Goal: Complete application form

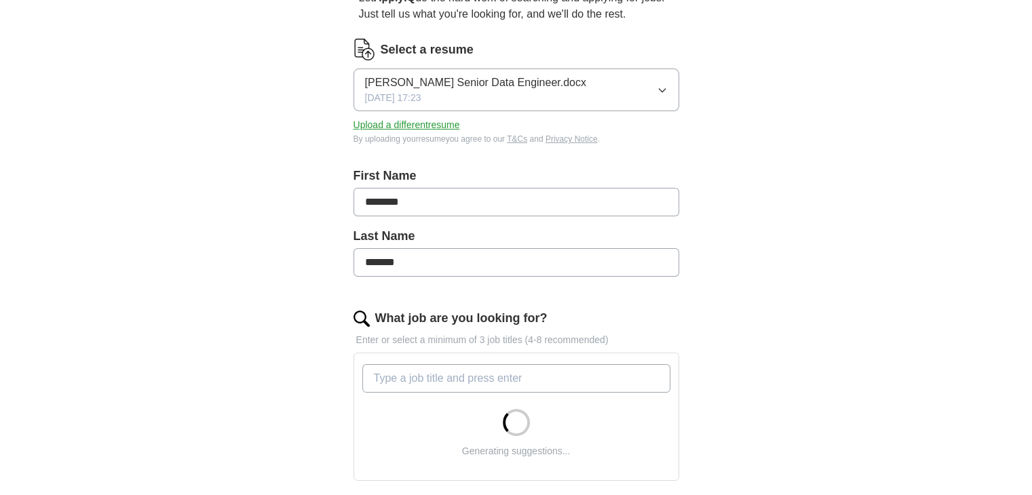
scroll to position [271, 0]
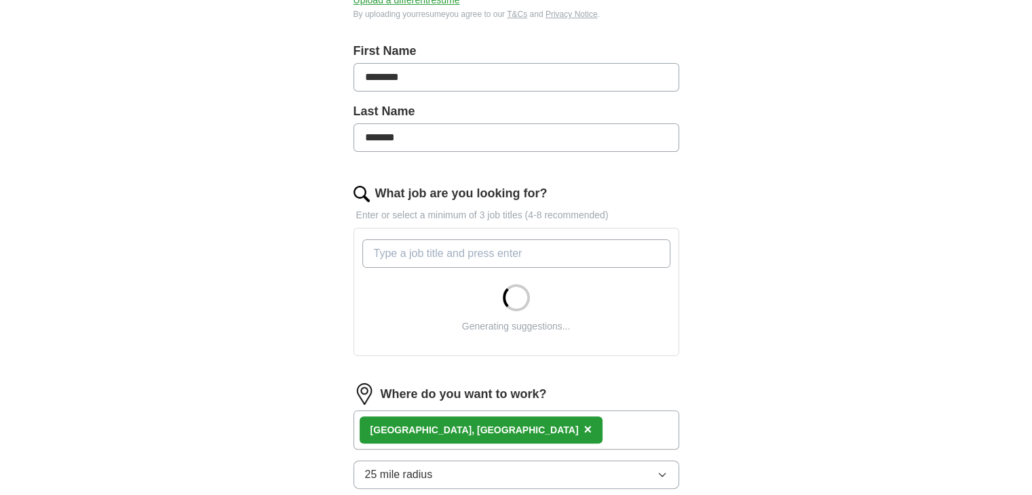
click at [472, 256] on input "What job are you looking for?" at bounding box center [516, 253] width 308 height 28
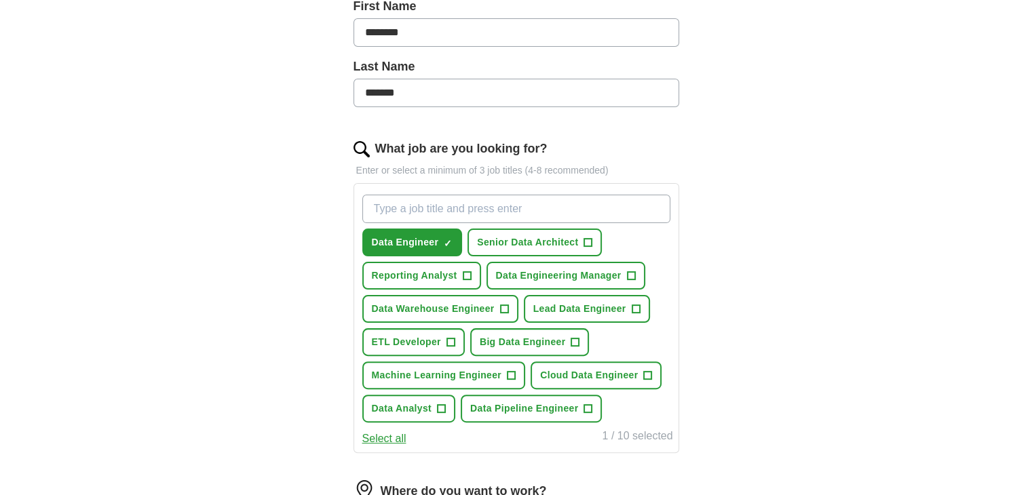
scroll to position [339, 0]
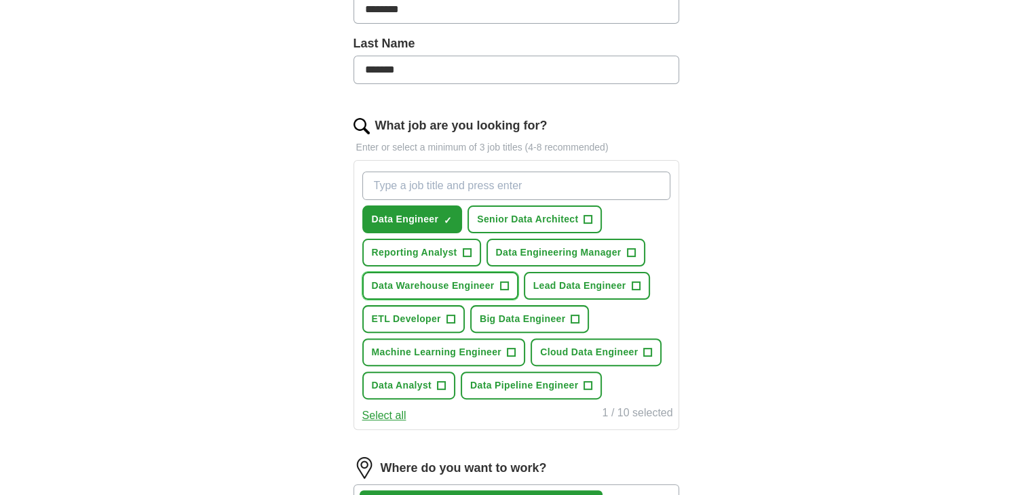
click at [507, 284] on span "+" at bounding box center [504, 286] width 8 height 11
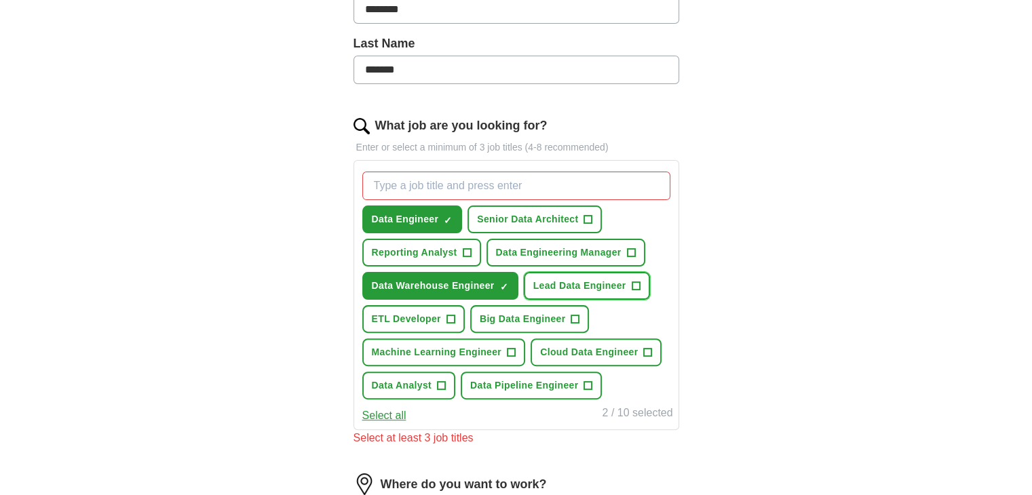
click at [631, 281] on span "+" at bounding box center [635, 286] width 8 height 11
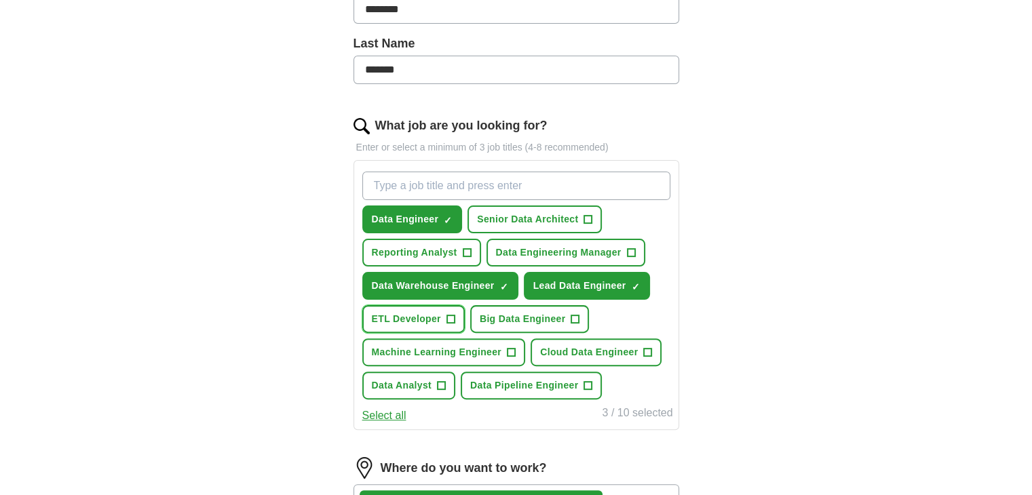
click at [452, 314] on span "+" at bounding box center [450, 319] width 8 height 11
click at [573, 315] on span "+" at bounding box center [575, 319] width 8 height 11
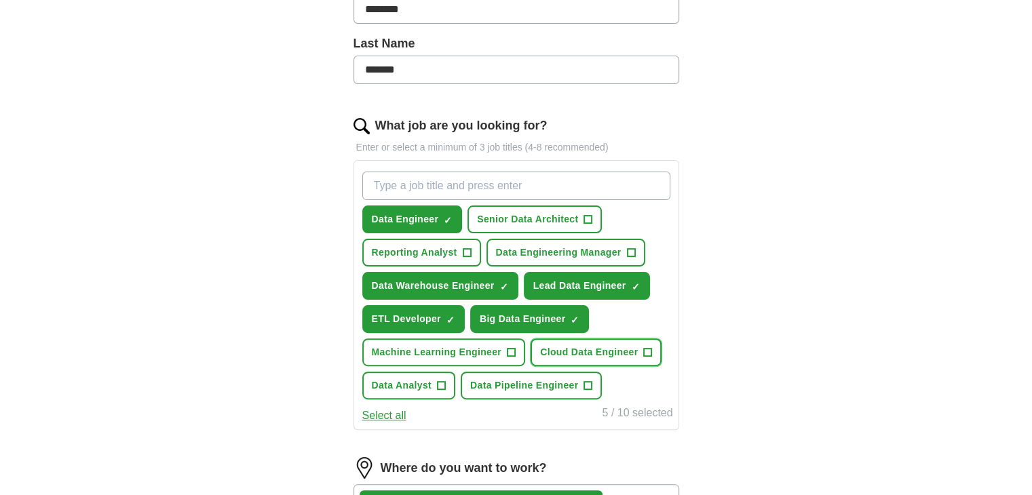
drag, startPoint x: 652, startPoint y: 348, endPoint x: 635, endPoint y: 348, distance: 17.0
click at [651, 348] on button "Cloud Data Engineer +" at bounding box center [595, 352] width 131 height 28
click at [513, 347] on span "+" at bounding box center [511, 352] width 8 height 11
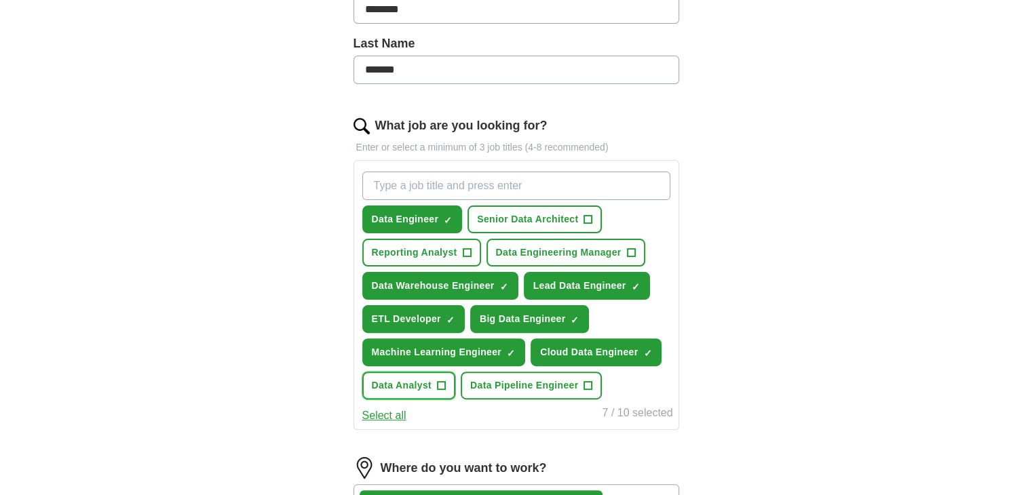
click at [433, 380] on button "Data Analyst +" at bounding box center [409, 386] width 94 height 28
click at [587, 380] on span "+" at bounding box center [588, 385] width 8 height 11
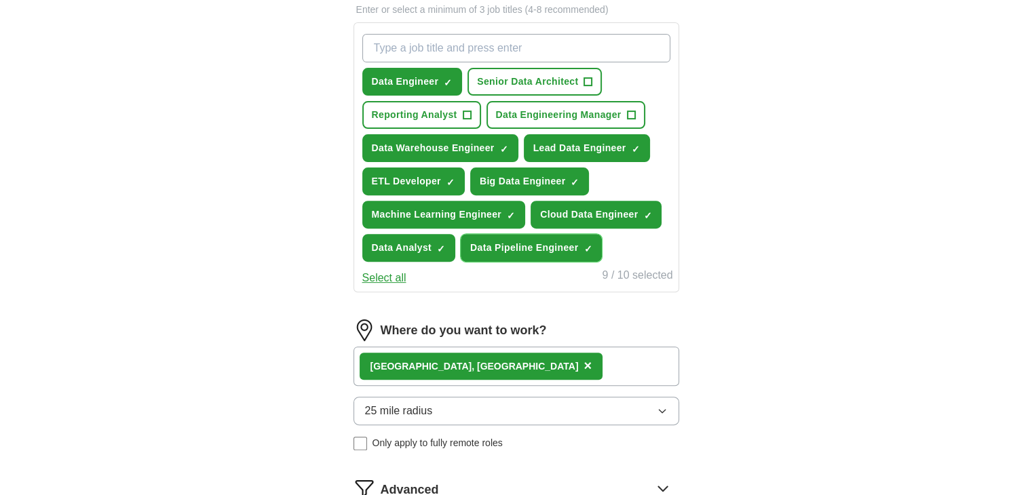
scroll to position [610, 0]
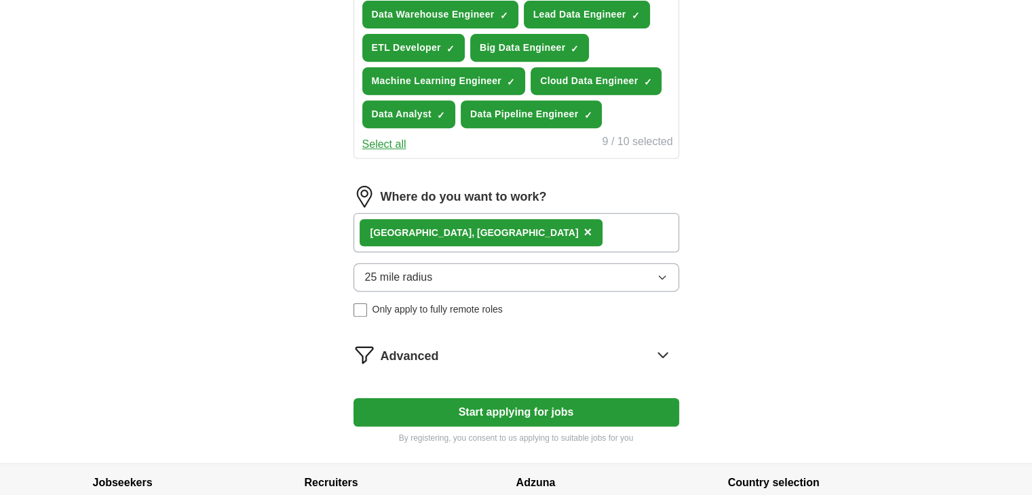
click at [384, 136] on button "Select all" at bounding box center [384, 144] width 44 height 16
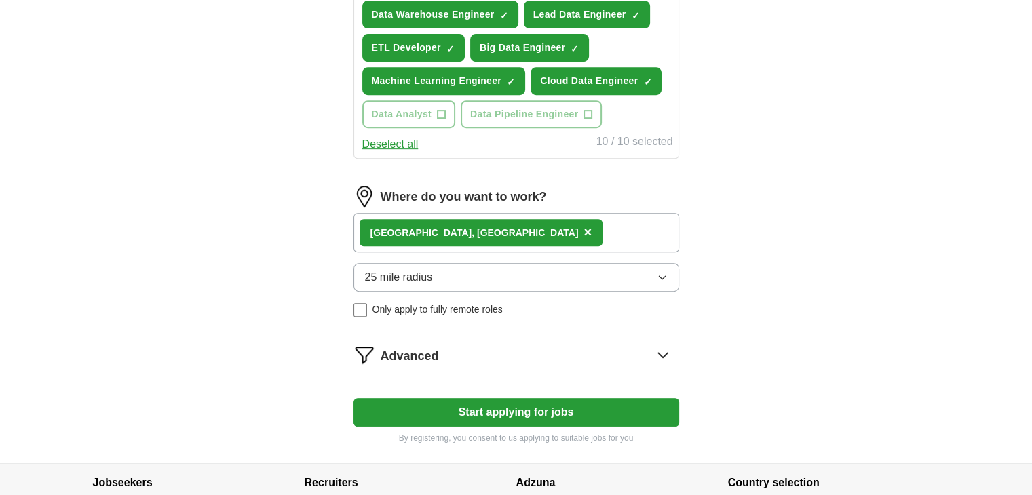
click at [461, 263] on button "25 mile radius" at bounding box center [516, 277] width 326 height 28
click at [458, 236] on div "[GEOGRAPHIC_DATA], [GEOGRAPHIC_DATA] ×" at bounding box center [516, 232] width 326 height 39
click at [443, 229] on div "[GEOGRAPHIC_DATA], [GEOGRAPHIC_DATA] ×" at bounding box center [480, 232] width 243 height 27
click at [437, 225] on div "[GEOGRAPHIC_DATA], [GEOGRAPHIC_DATA] ×" at bounding box center [480, 232] width 243 height 27
click at [583, 228] on span "×" at bounding box center [587, 232] width 8 height 15
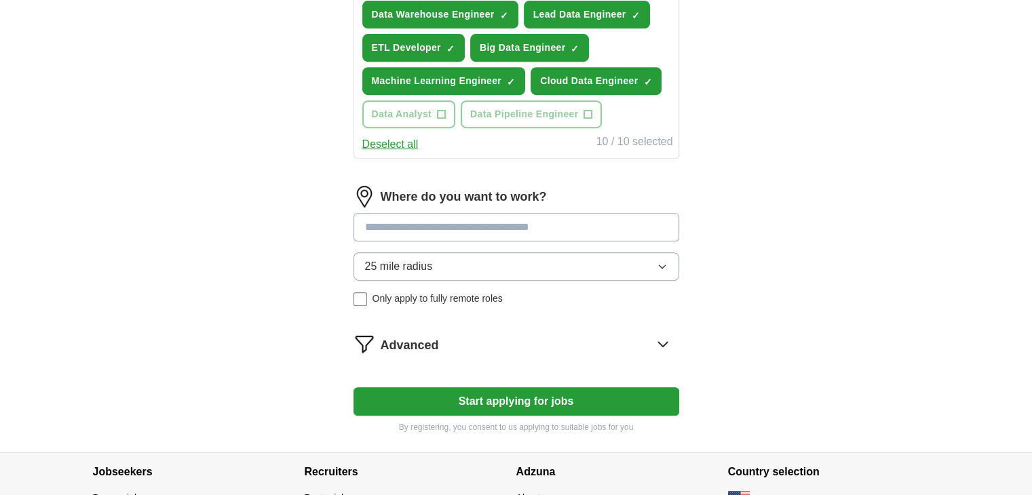
click at [445, 231] on input at bounding box center [516, 227] width 326 height 28
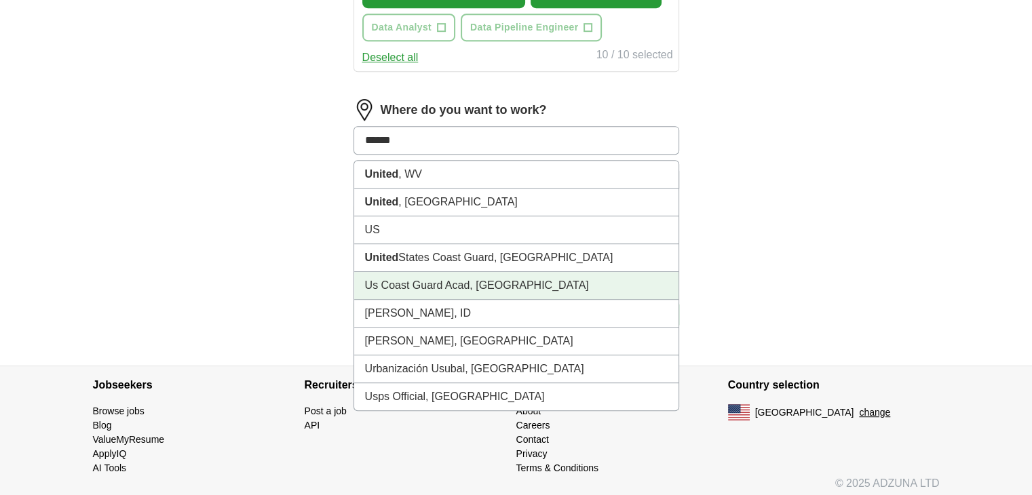
scroll to position [699, 0]
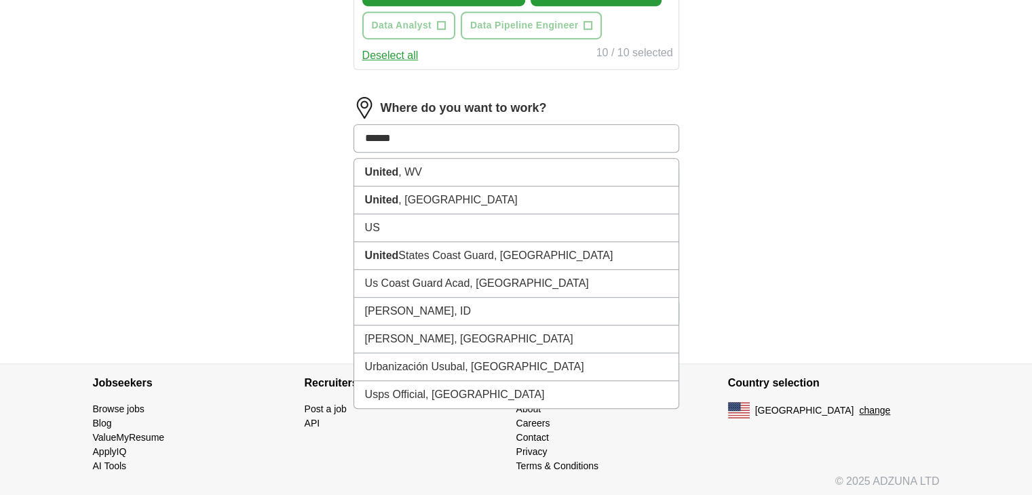
type input "******"
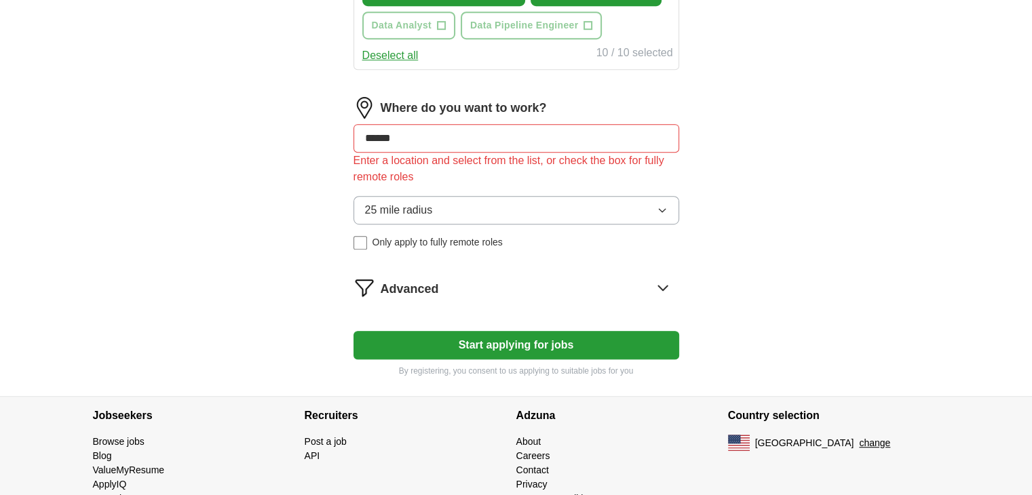
click at [440, 109] on label "Where do you want to work?" at bounding box center [463, 108] width 166 height 18
click at [430, 130] on input "******" at bounding box center [516, 138] width 326 height 28
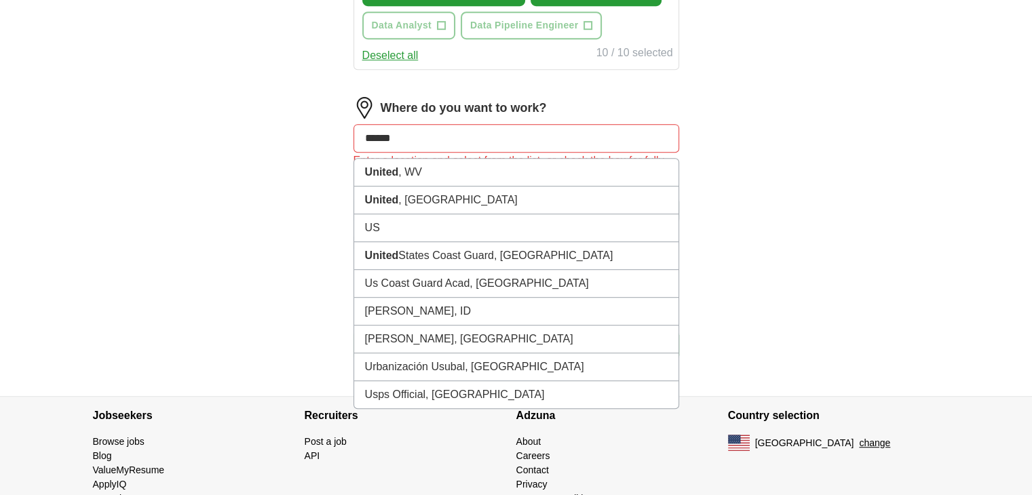
click at [430, 130] on input "******" at bounding box center [516, 138] width 326 height 28
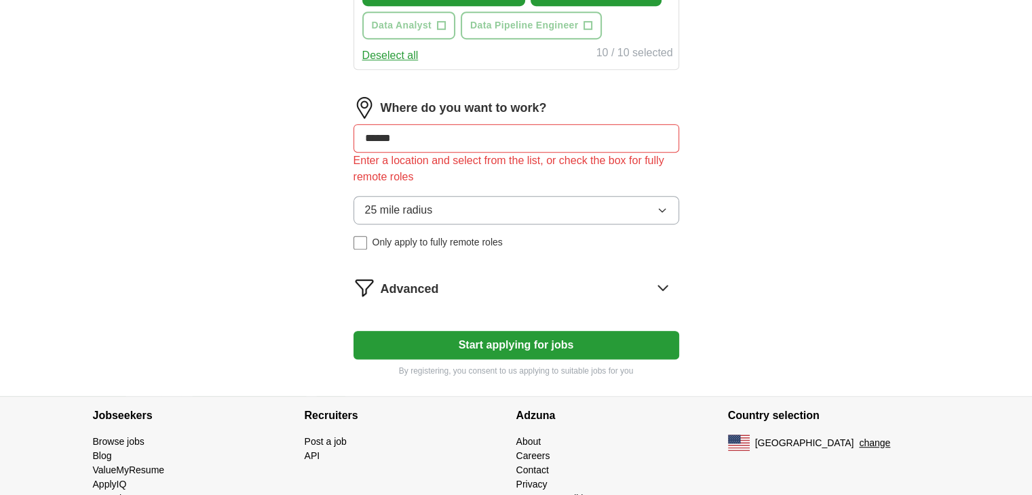
type input "*******"
click at [538, 196] on button "25 mile radius" at bounding box center [516, 210] width 326 height 28
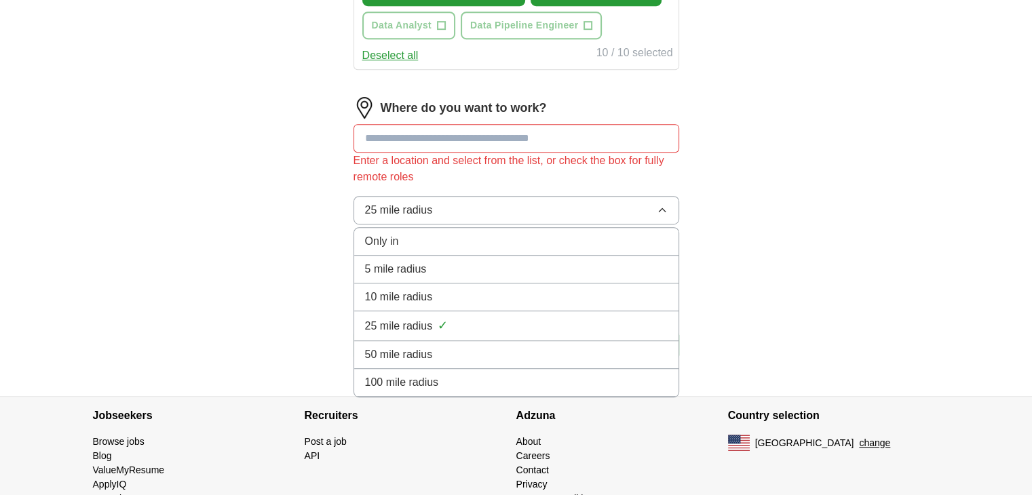
click at [433, 374] on span "100 mile radius" at bounding box center [402, 382] width 74 height 16
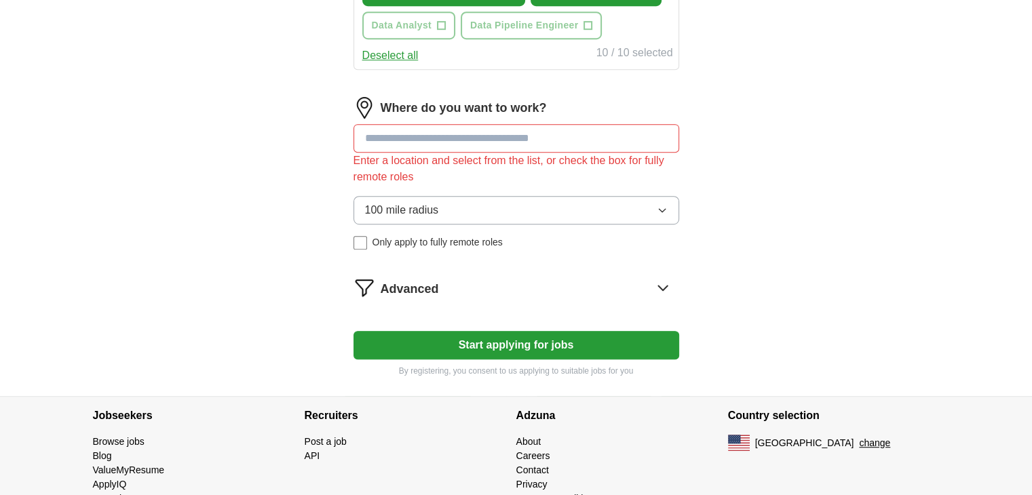
click at [423, 280] on span "Advanced" at bounding box center [409, 289] width 58 height 18
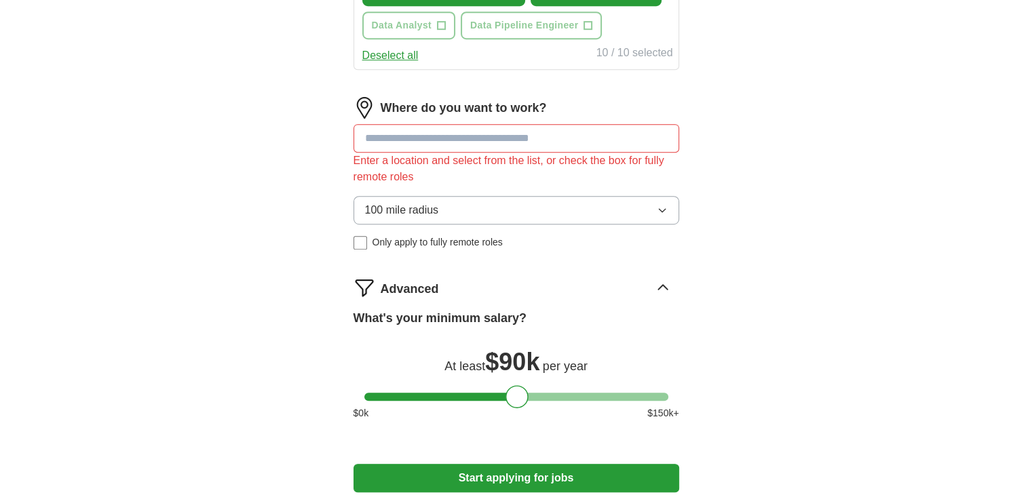
click at [426, 282] on span "Advanced" at bounding box center [409, 289] width 58 height 18
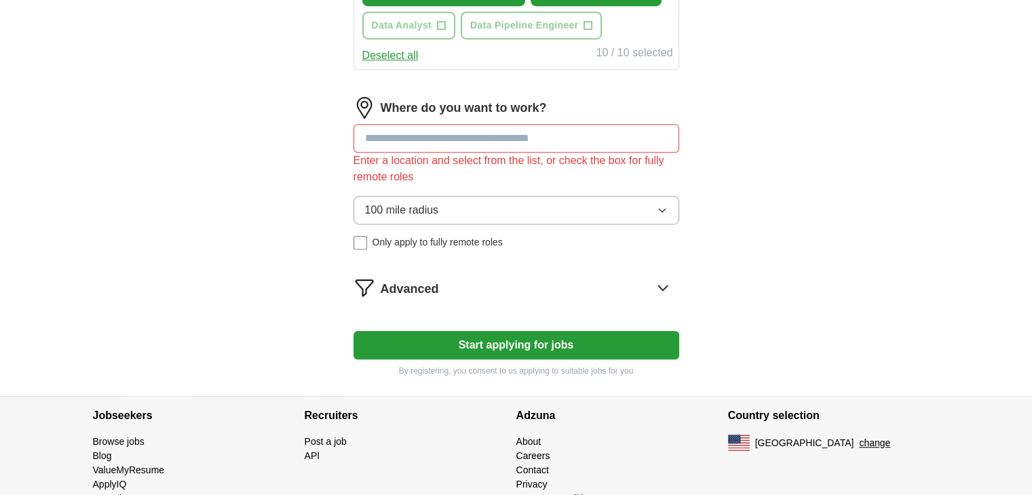
click at [451, 290] on div "Advanced" at bounding box center [529, 288] width 298 height 22
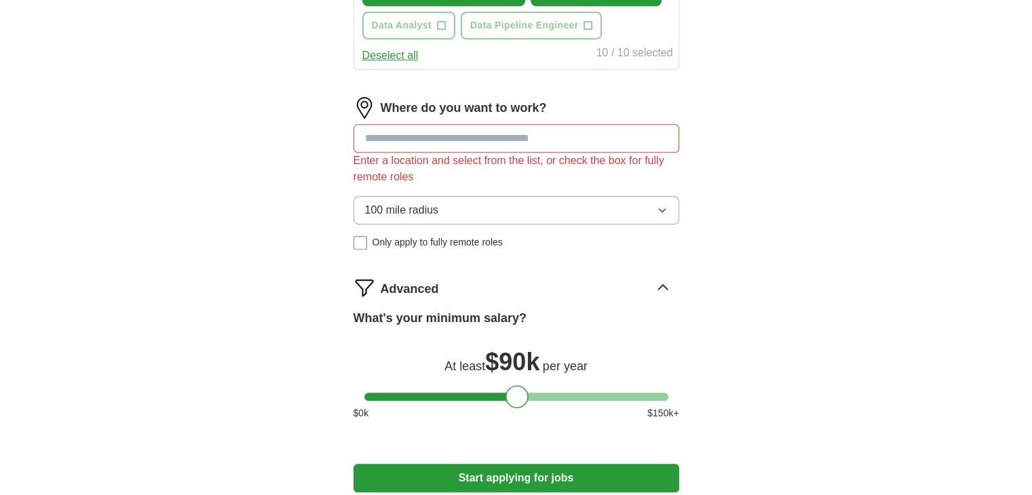
click at [451, 290] on div "Advanced" at bounding box center [529, 288] width 298 height 22
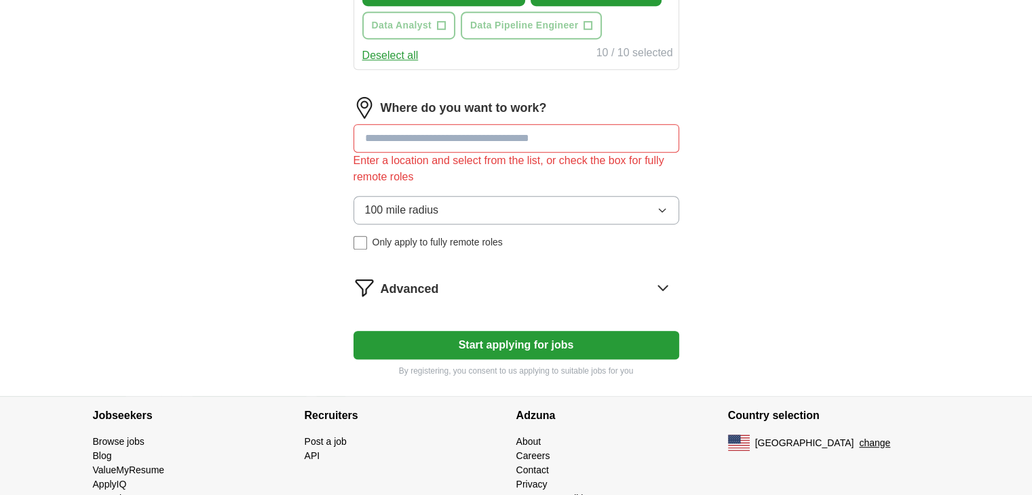
click at [513, 337] on button "Start applying for jobs" at bounding box center [516, 345] width 326 height 28
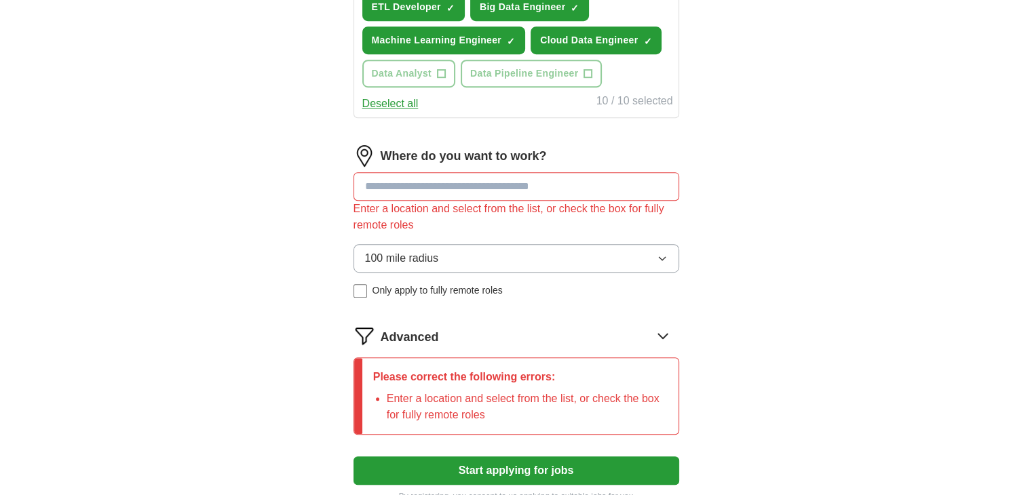
scroll to position [564, 0]
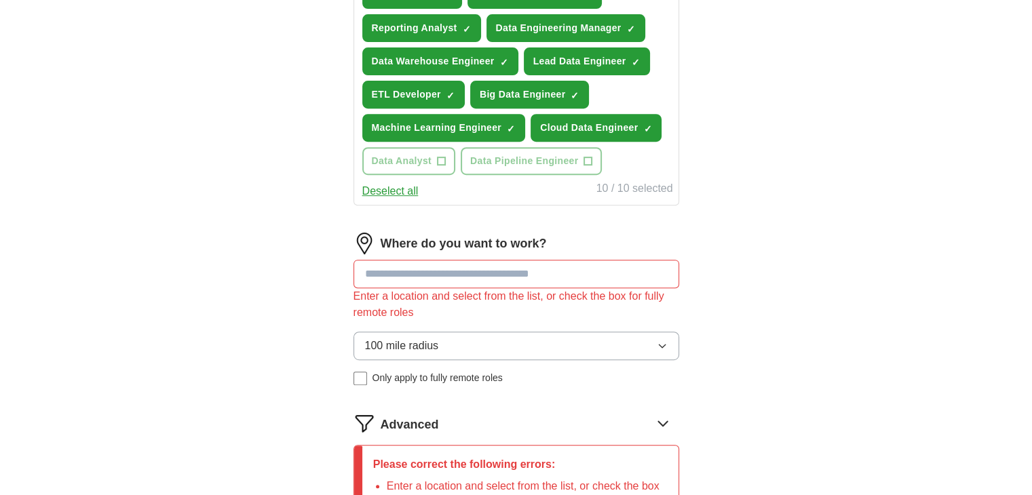
click at [412, 270] on input at bounding box center [516, 274] width 326 height 28
type input "****"
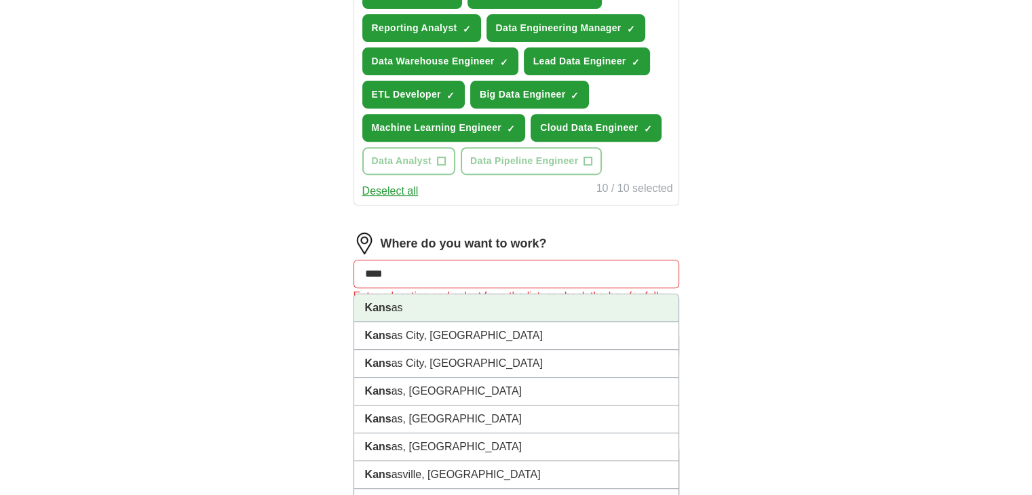
click at [455, 303] on li "Kans as" at bounding box center [516, 308] width 324 height 28
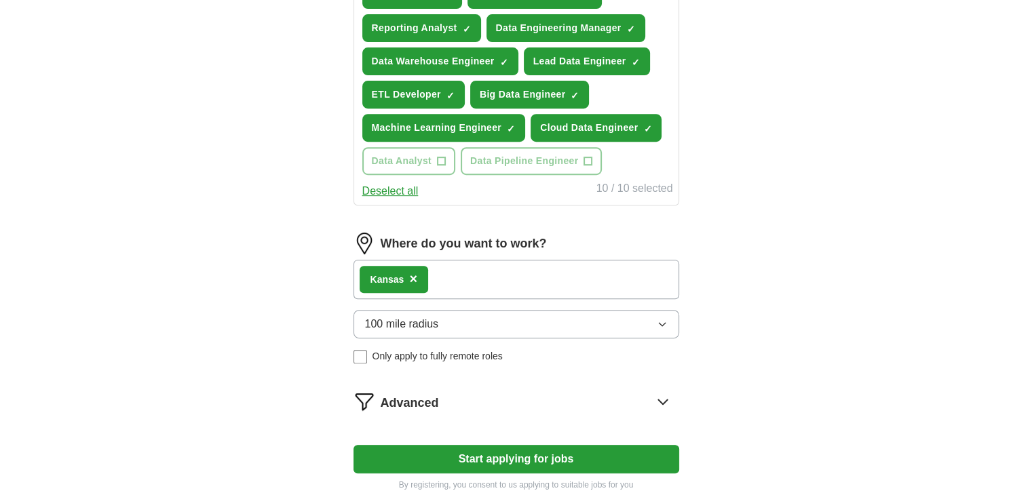
click at [448, 276] on div "Kans as ×" at bounding box center [516, 279] width 326 height 39
click at [450, 277] on div "Kans as ×" at bounding box center [516, 279] width 326 height 39
click at [417, 275] on span "×" at bounding box center [413, 278] width 8 height 15
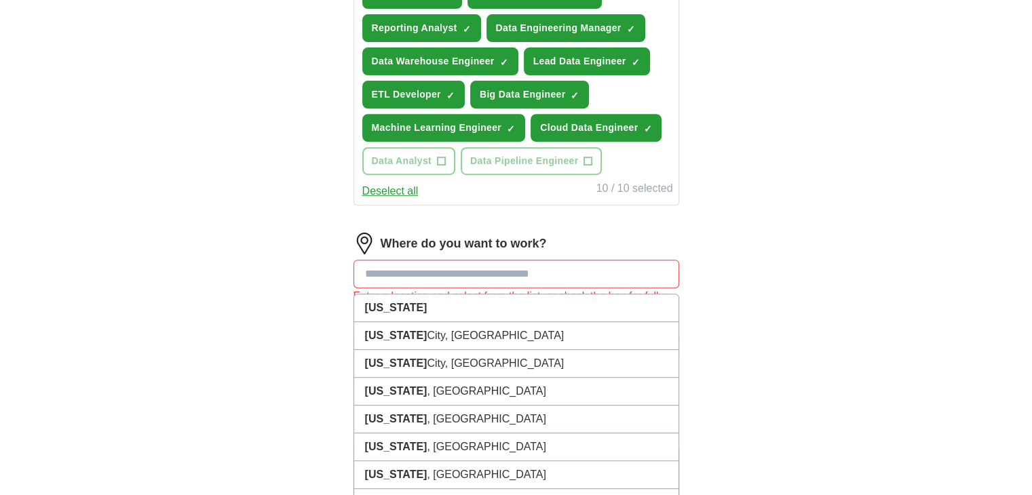
click at [427, 273] on input at bounding box center [516, 274] width 326 height 28
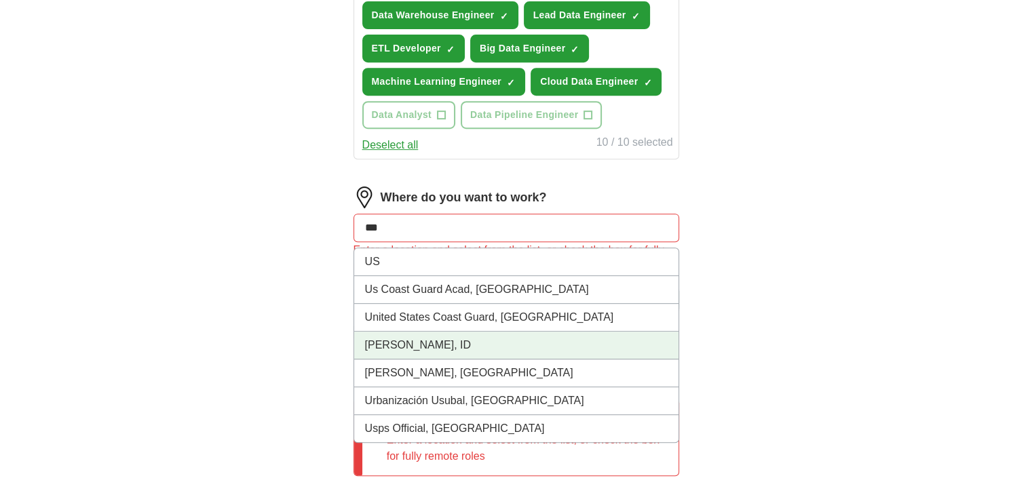
scroll to position [631, 0]
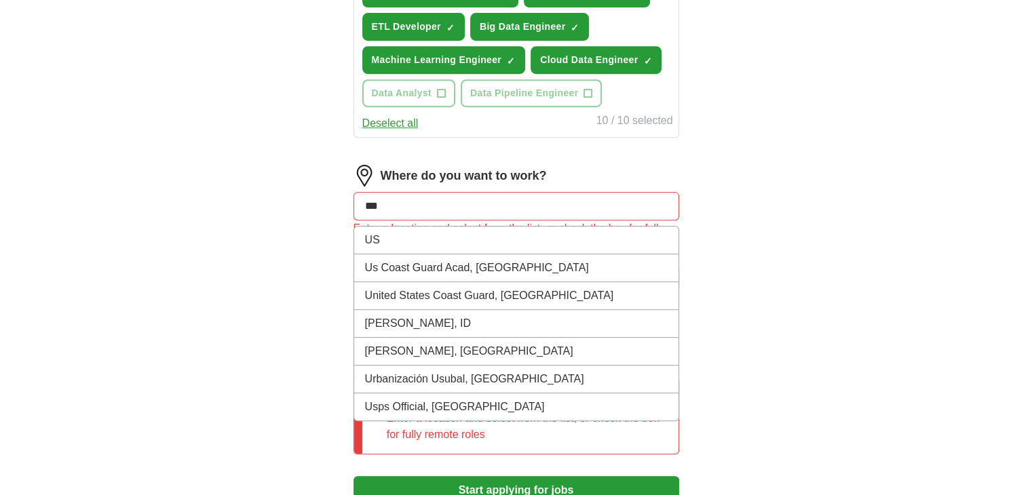
click at [402, 201] on input "***" at bounding box center [516, 206] width 326 height 28
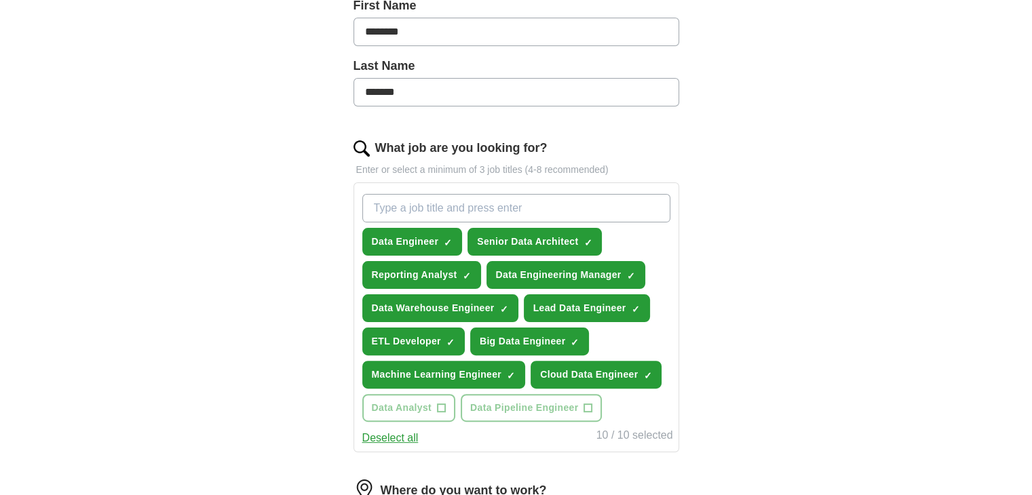
scroll to position [505, 0]
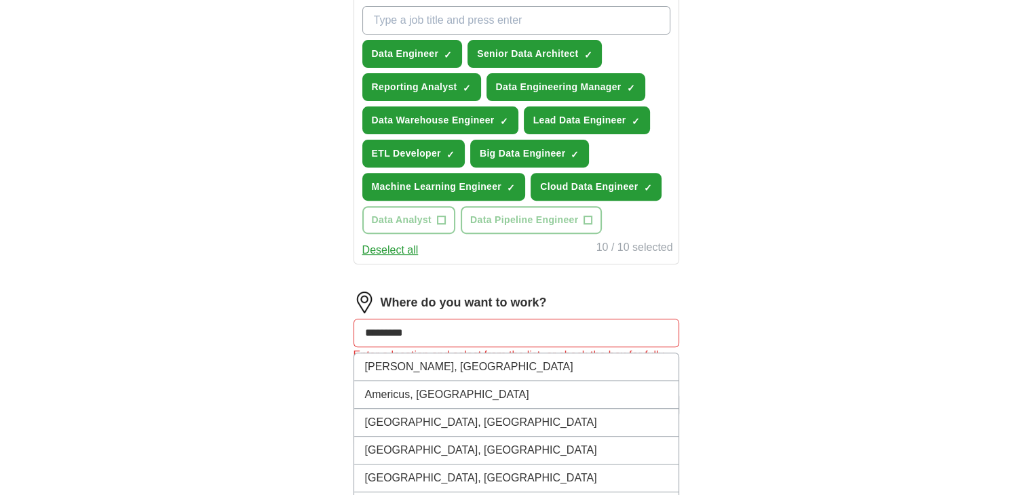
click at [414, 321] on input "*********" at bounding box center [516, 333] width 326 height 28
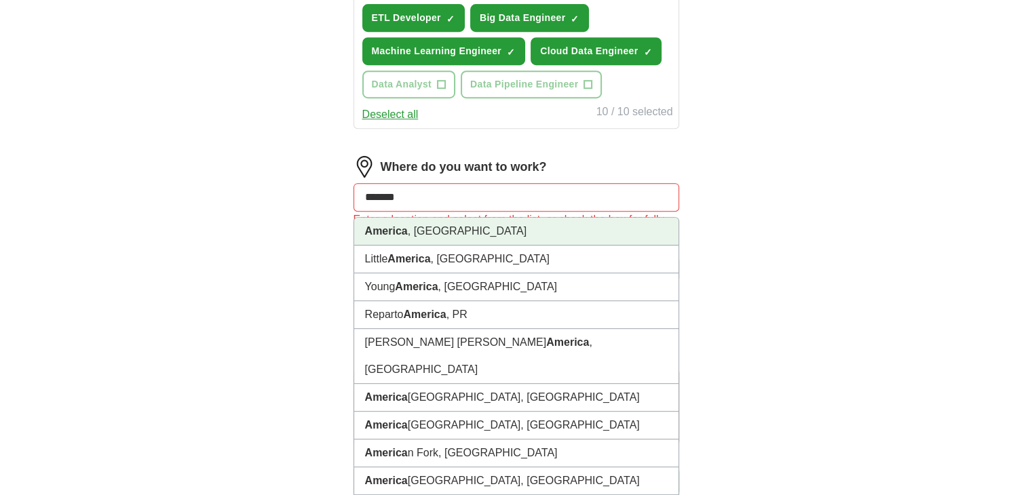
scroll to position [537, 0]
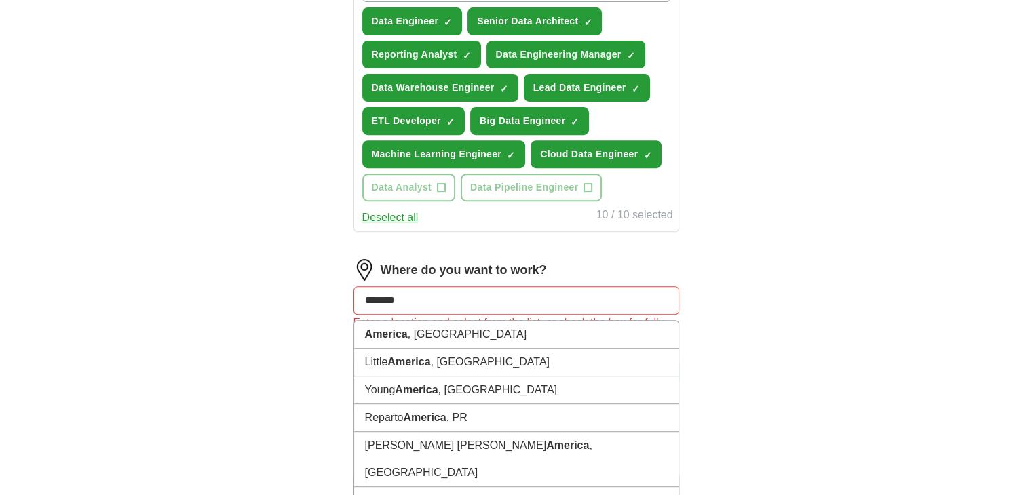
type input "*******"
click at [299, 303] on div "Let ApplyIQ do the hard work of searching and applying for jobs. Just tell us w…" at bounding box center [516, 107] width 434 height 1055
click at [399, 296] on input "*******" at bounding box center [516, 300] width 326 height 28
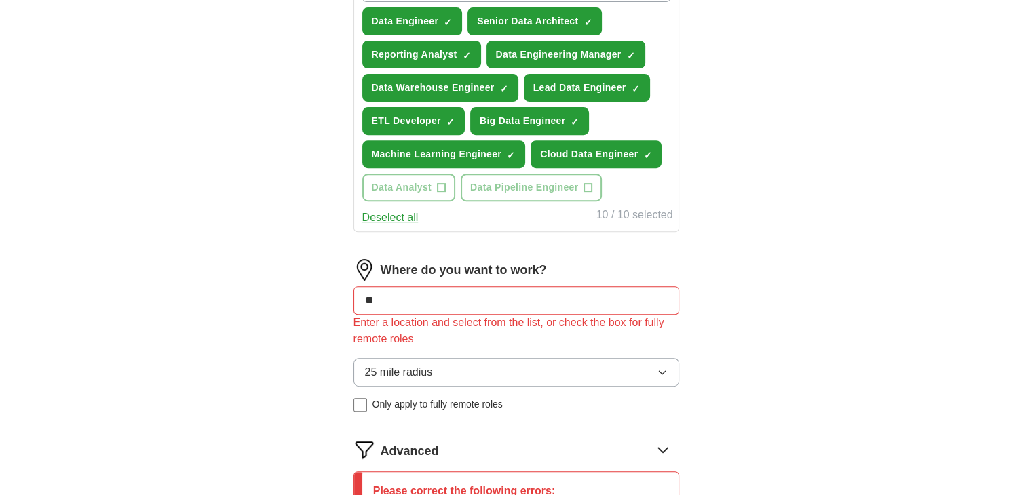
type input "***"
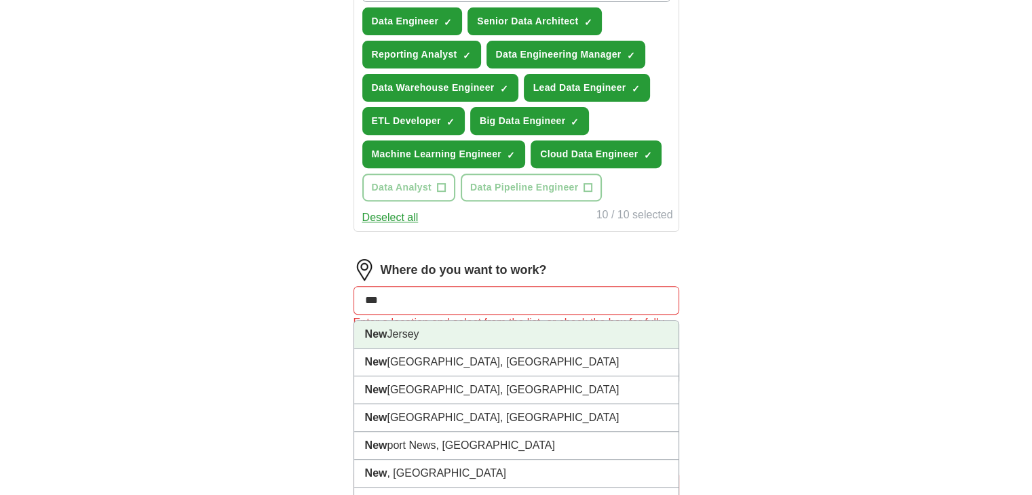
click at [427, 321] on li "[GEOGRAPHIC_DATA]" at bounding box center [516, 335] width 324 height 28
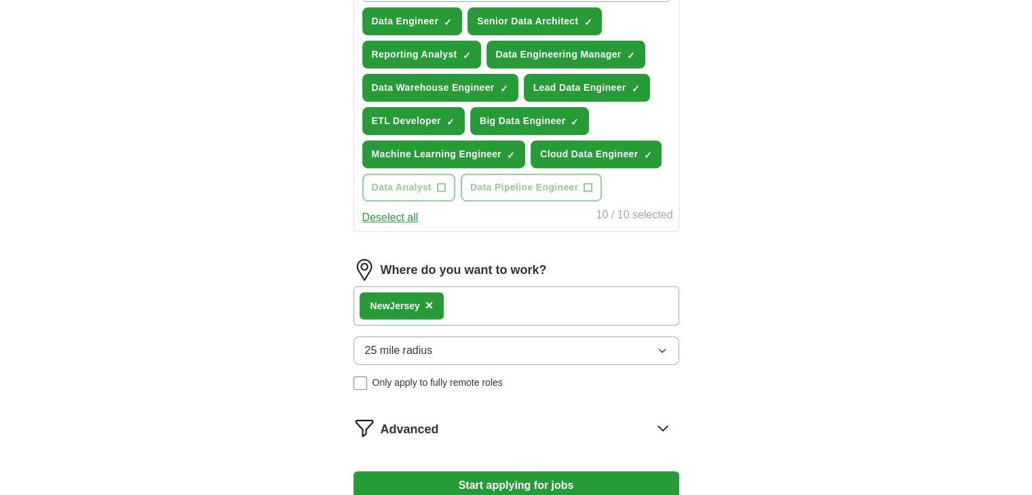
click at [483, 305] on div "New Jersey ×" at bounding box center [516, 305] width 326 height 39
click at [429, 343] on span "25 mile radius" at bounding box center [399, 351] width 68 height 16
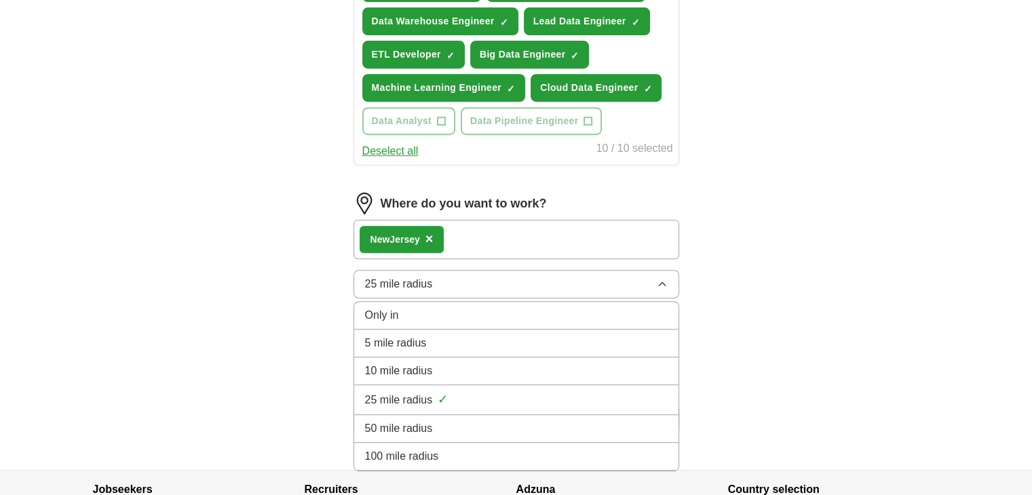
scroll to position [673, 0]
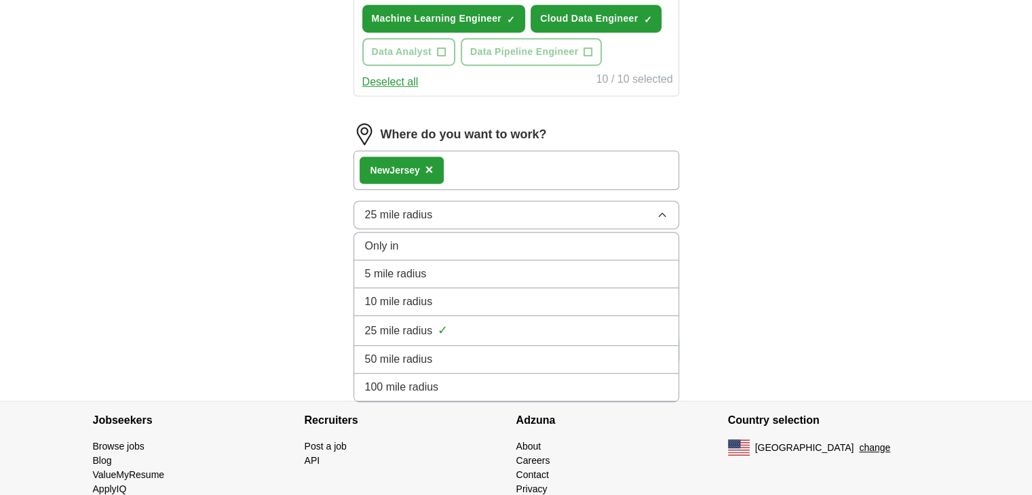
click at [393, 359] on span "50 mile radius" at bounding box center [399, 359] width 68 height 16
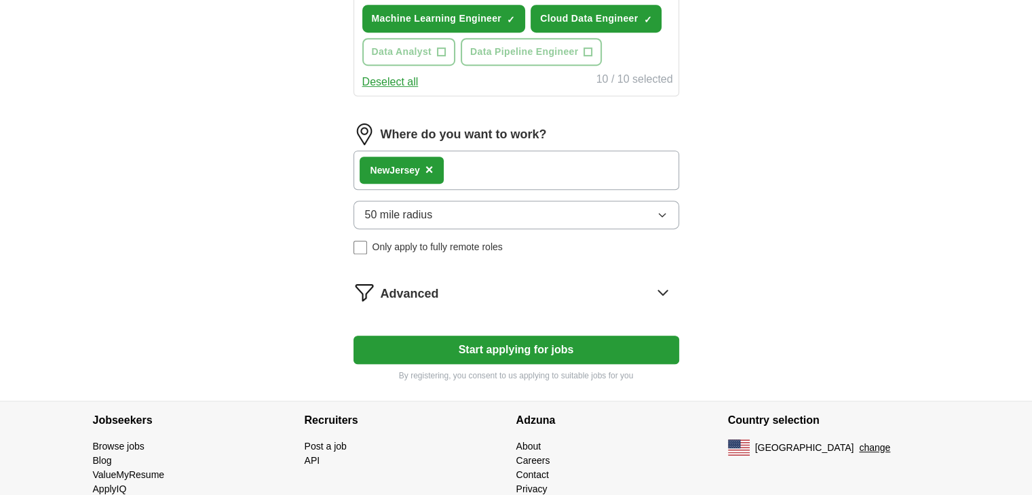
click at [409, 210] on span "50 mile radius" at bounding box center [399, 215] width 68 height 16
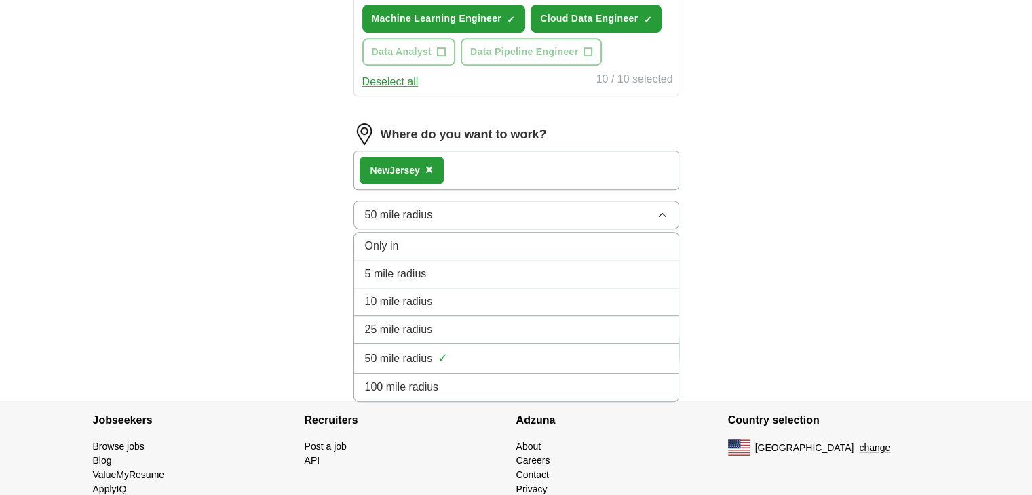
click at [404, 379] on span "100 mile radius" at bounding box center [402, 387] width 74 height 16
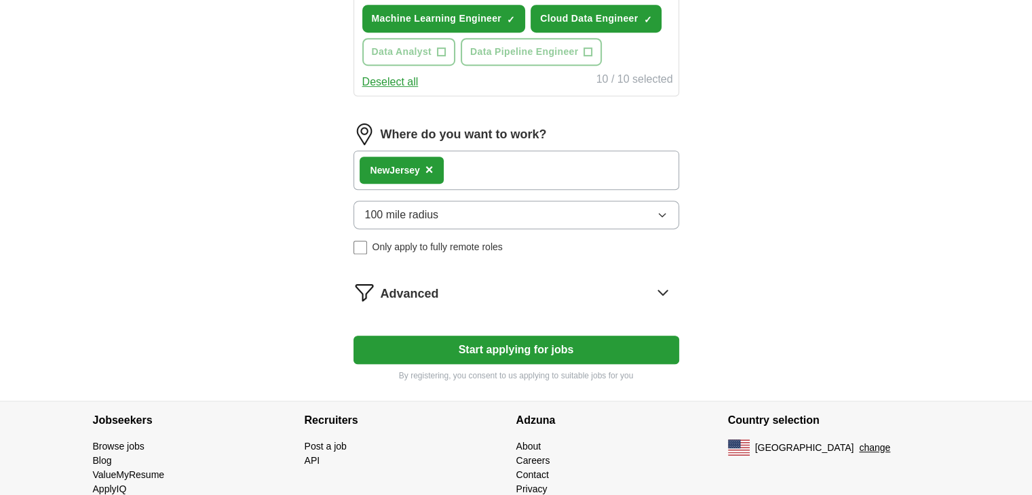
drag, startPoint x: 290, startPoint y: 323, endPoint x: 340, endPoint y: 324, distance: 50.2
click at [482, 338] on button "Start applying for jobs" at bounding box center [516, 350] width 326 height 28
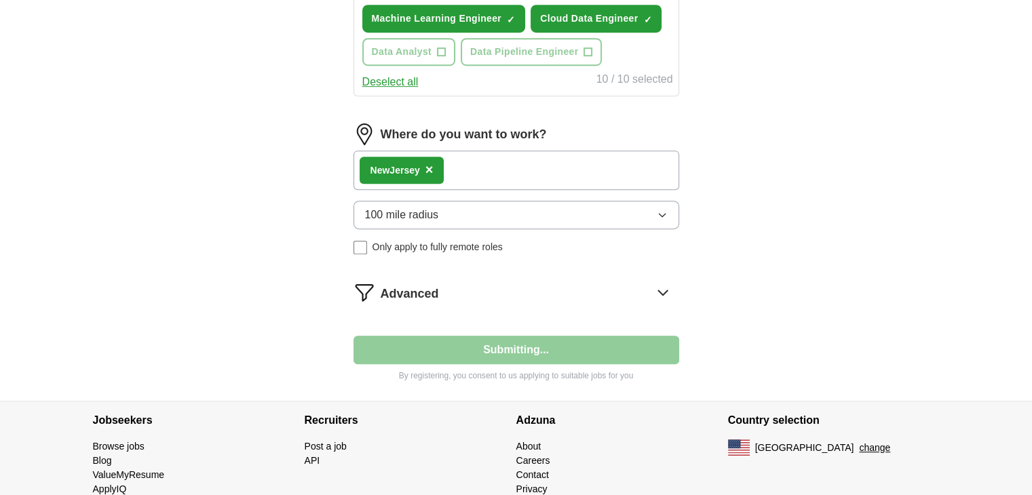
select select "**"
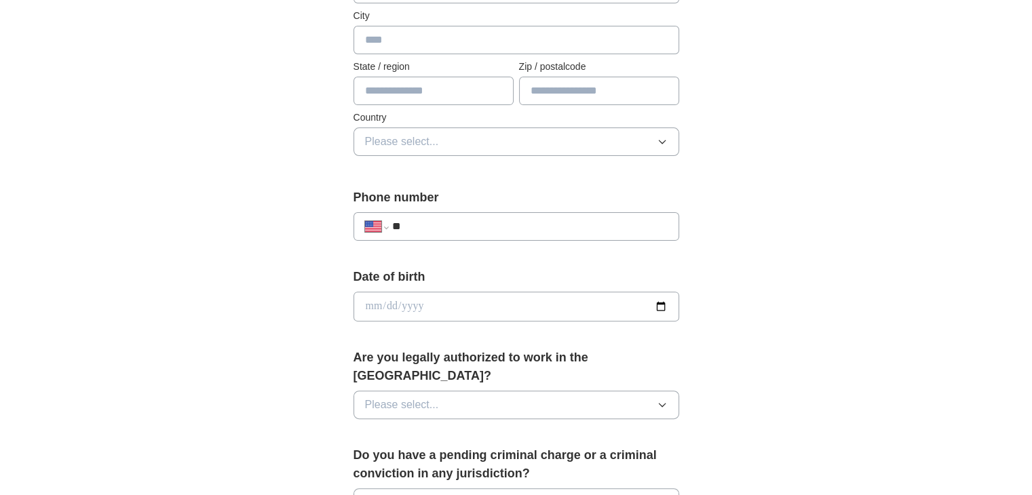
scroll to position [203, 0]
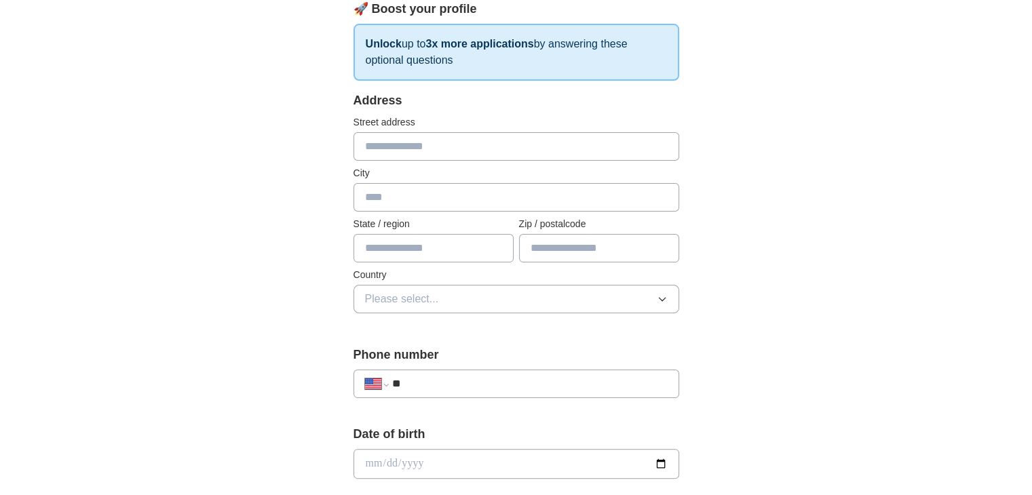
click at [486, 143] on input "text" at bounding box center [516, 146] width 326 height 28
click at [431, 153] on input "text" at bounding box center [516, 146] width 326 height 28
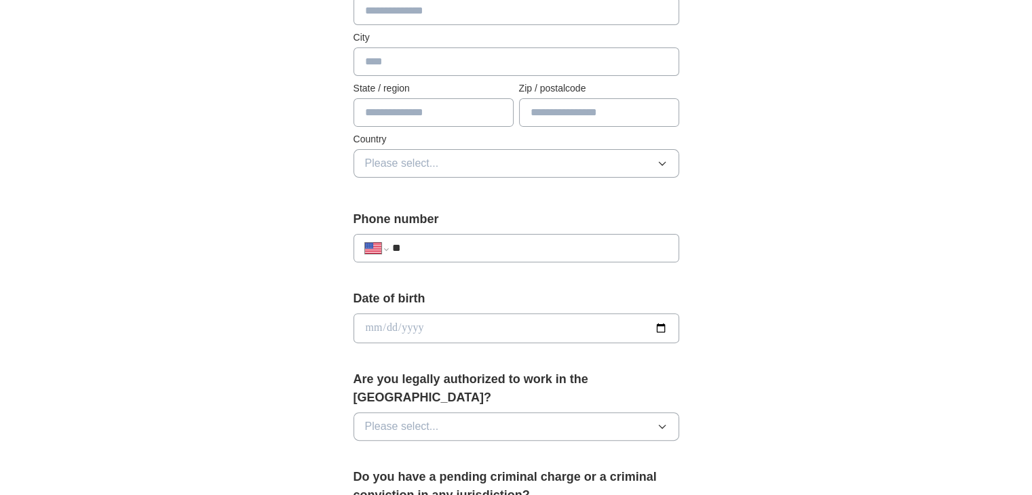
click at [450, 248] on input "**" at bounding box center [528, 248] width 275 height 16
type input "**********"
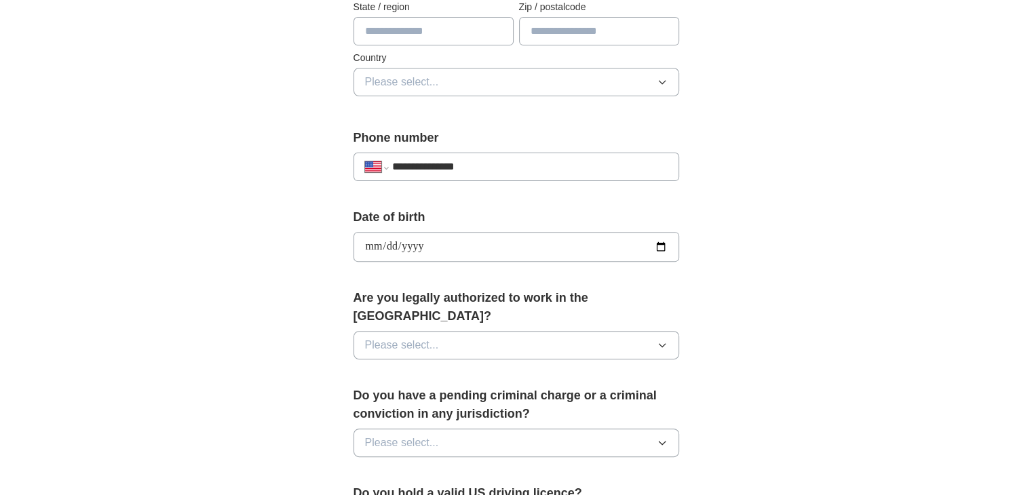
scroll to position [543, 0]
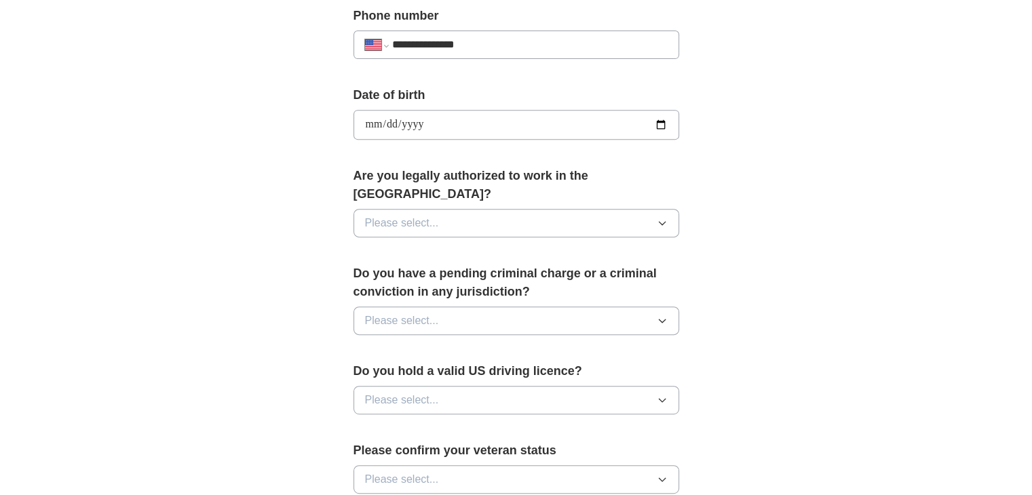
click at [545, 209] on button "Please select..." at bounding box center [516, 223] width 326 height 28
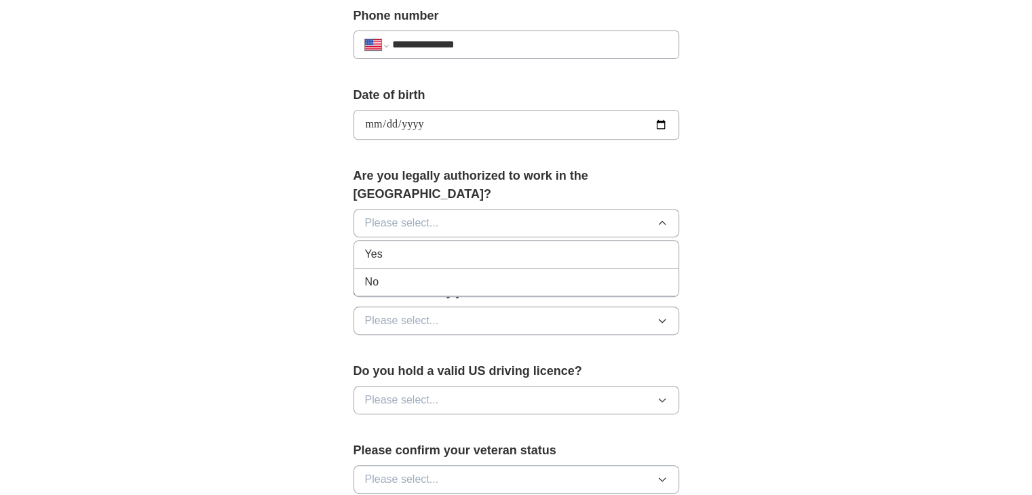
drag, startPoint x: 504, startPoint y: 228, endPoint x: 499, endPoint y: 236, distance: 9.4
click at [504, 246] on div "Yes" at bounding box center [516, 254] width 303 height 16
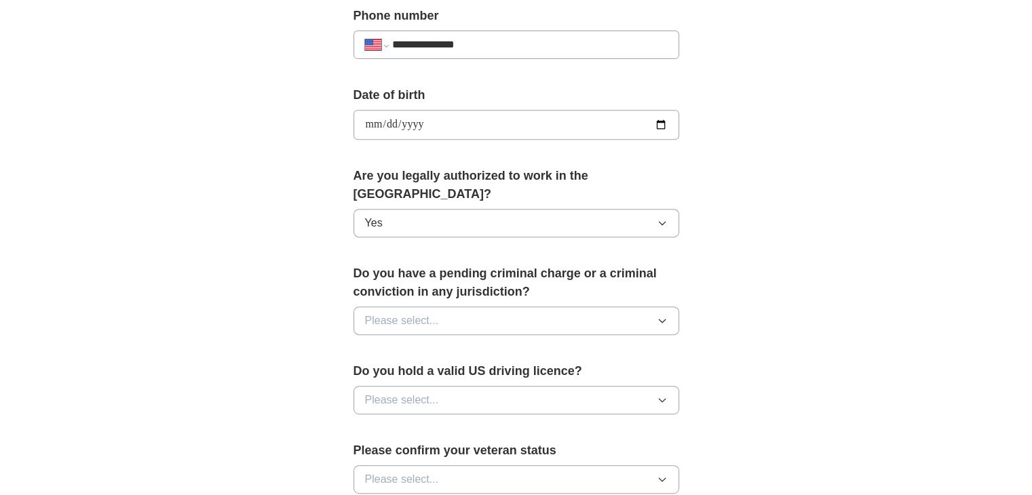
drag, startPoint x: 473, startPoint y: 295, endPoint x: 471, endPoint y: 310, distance: 15.0
click at [473, 307] on button "Please select..." at bounding box center [516, 321] width 326 height 28
click at [455, 372] on div "No" at bounding box center [516, 380] width 303 height 16
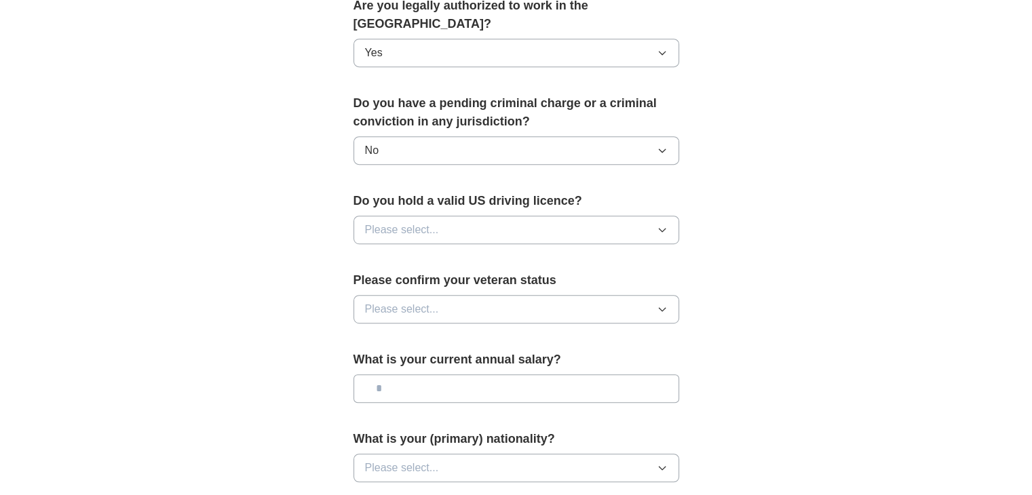
scroll to position [746, 0]
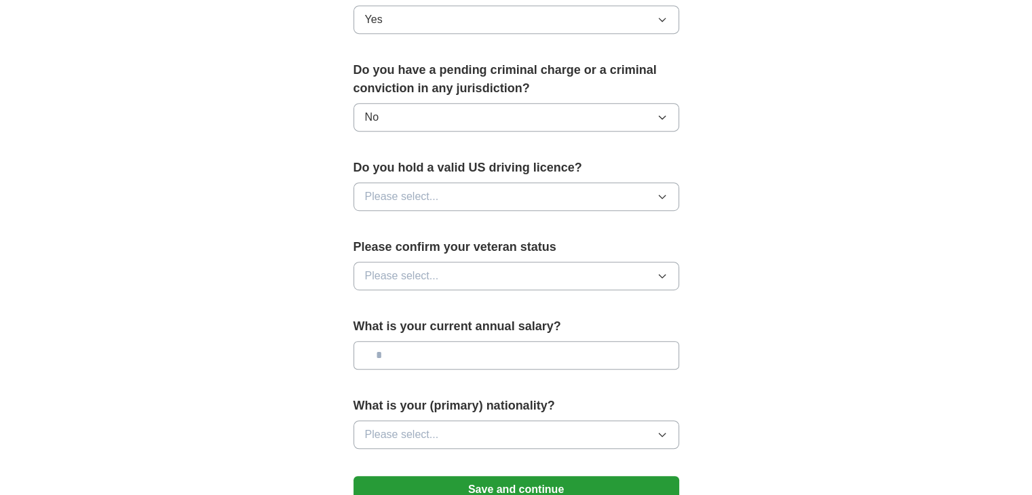
click at [429, 182] on button "Please select..." at bounding box center [516, 196] width 326 height 28
click at [431, 220] on div "Yes" at bounding box center [516, 228] width 303 height 16
click at [435, 262] on button "Please select..." at bounding box center [516, 276] width 326 height 28
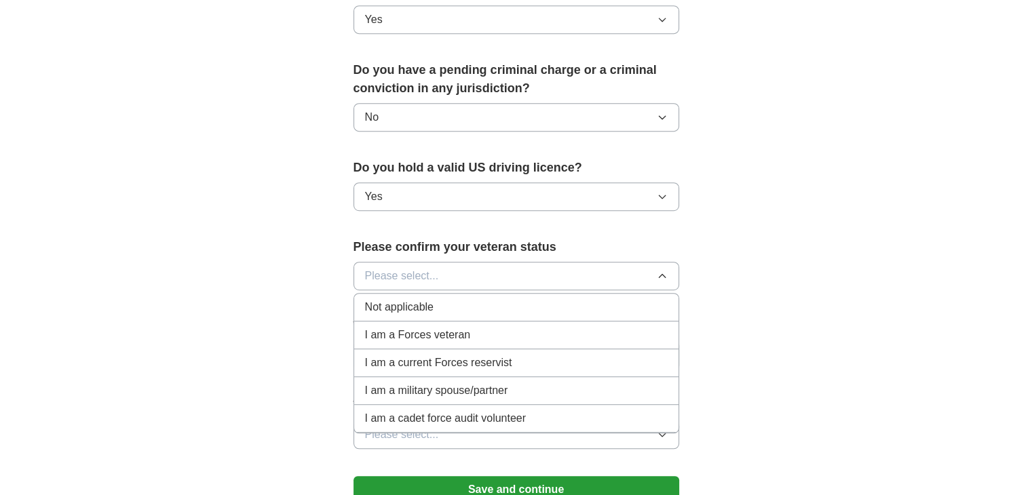
click at [408, 293] on ul "Not applicable I am a Forces veteran I am a current Forces reservist I am a mil…" at bounding box center [516, 363] width 326 height 140
click at [410, 299] on span "Not applicable" at bounding box center [399, 307] width 69 height 16
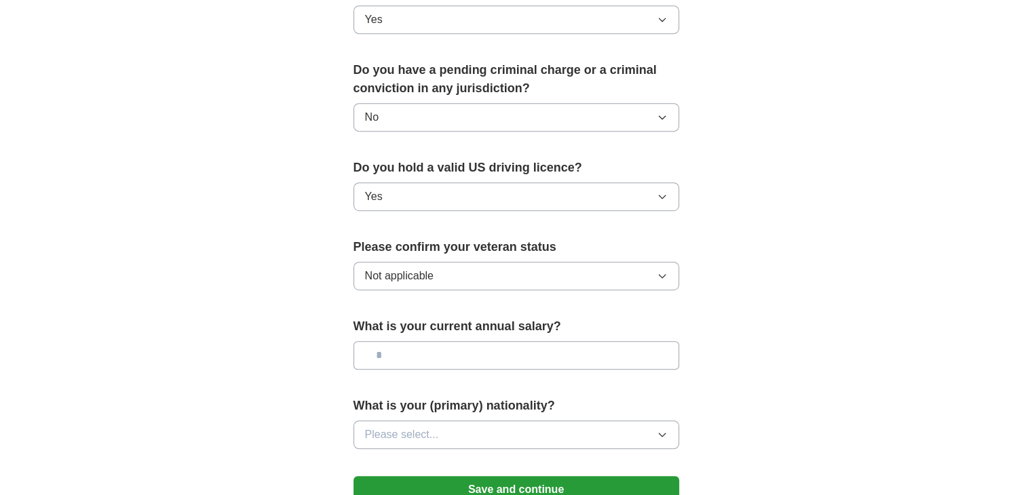
click at [431, 341] on input "text" at bounding box center [516, 355] width 326 height 28
click at [610, 476] on button "Save and continue" at bounding box center [516, 489] width 326 height 27
